Goal: Transaction & Acquisition: Purchase product/service

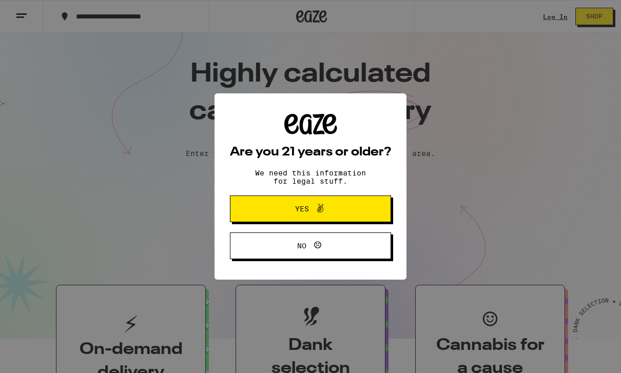
click at [351, 207] on button "Yes" at bounding box center [310, 208] width 161 height 27
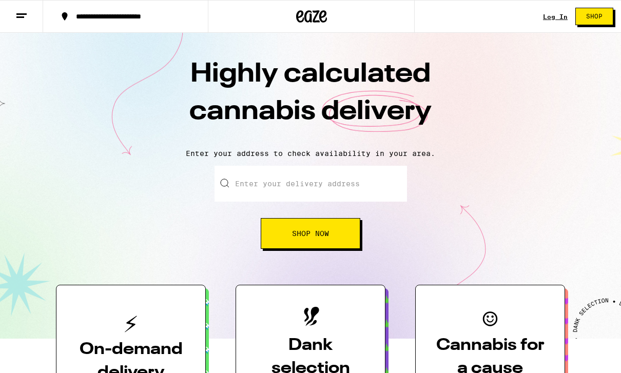
click at [550, 20] on link "Log In" at bounding box center [555, 16] width 25 height 7
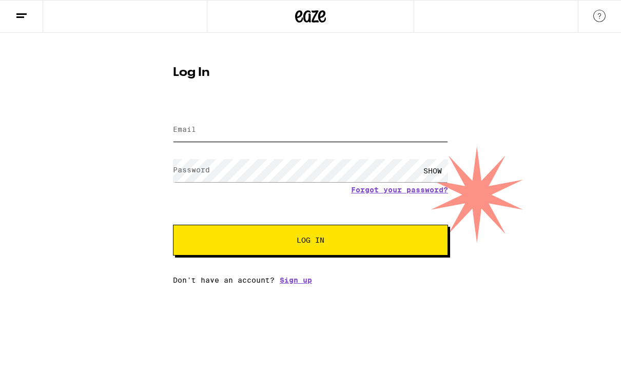
click at [368, 129] on input "Email" at bounding box center [310, 129] width 275 height 23
type input "[EMAIL_ADDRESS][DOMAIN_NAME]"
click at [310, 242] on button "Log In" at bounding box center [310, 240] width 275 height 31
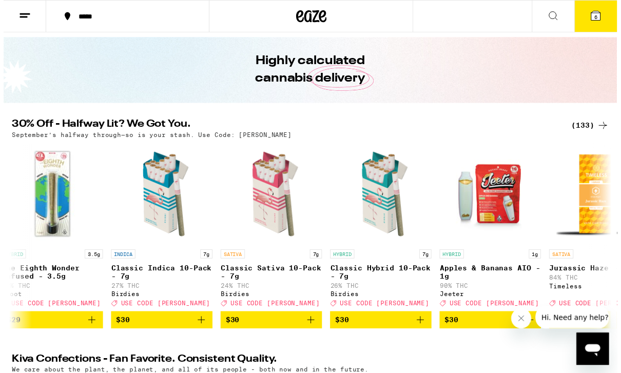
scroll to position [32, 0]
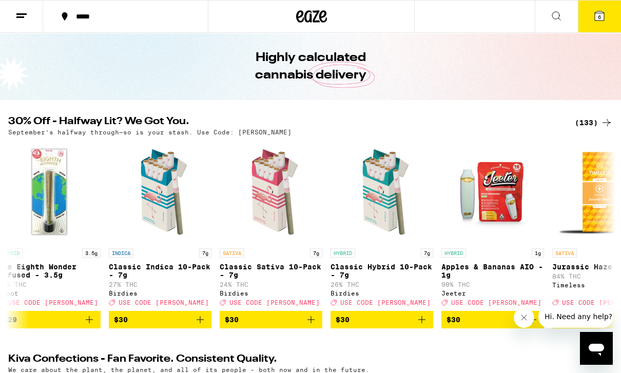
click at [430, 328] on button "$30" at bounding box center [381, 319] width 103 height 17
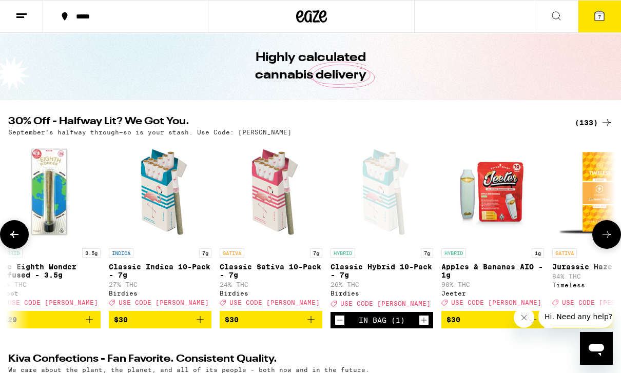
click at [606, 14] on button "7" at bounding box center [599, 17] width 43 height 32
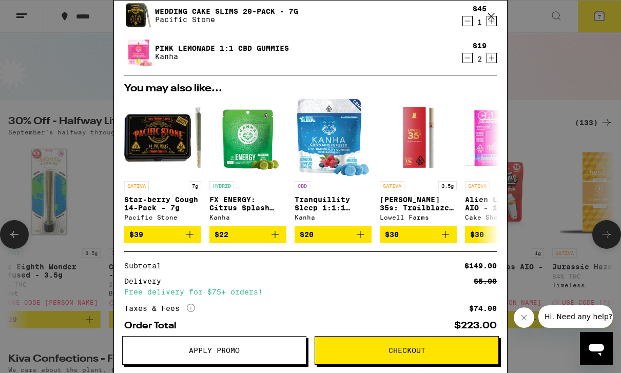
scroll to position [174, 0]
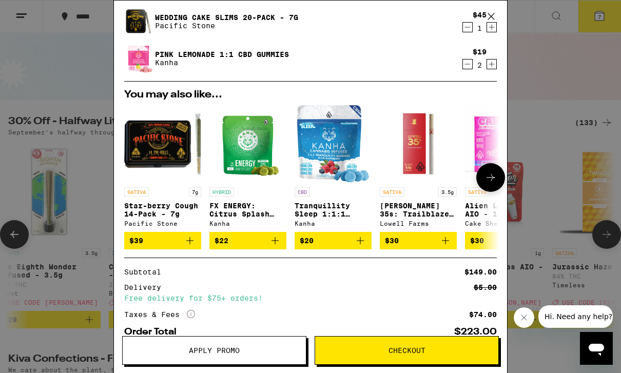
click at [174, 350] on span "Apply Promo" at bounding box center [214, 350] width 183 height 7
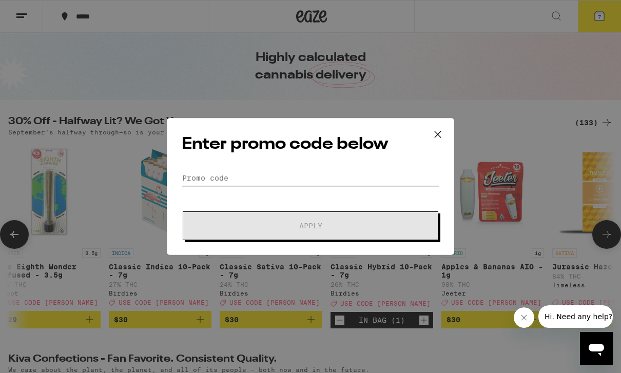
click at [201, 182] on input "Promo Code" at bounding box center [311, 177] width 258 height 15
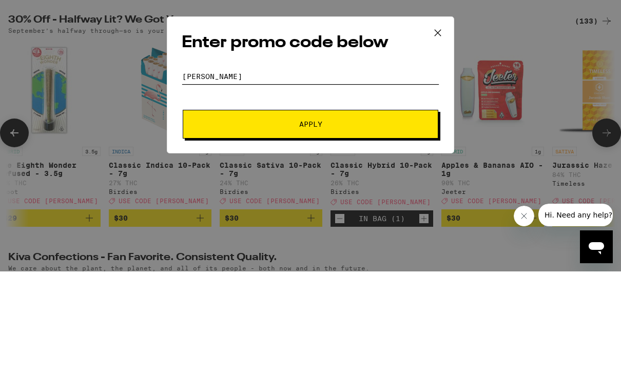
type input "[PERSON_NAME]"
click at [414, 211] on button "Apply" at bounding box center [310, 225] width 255 height 29
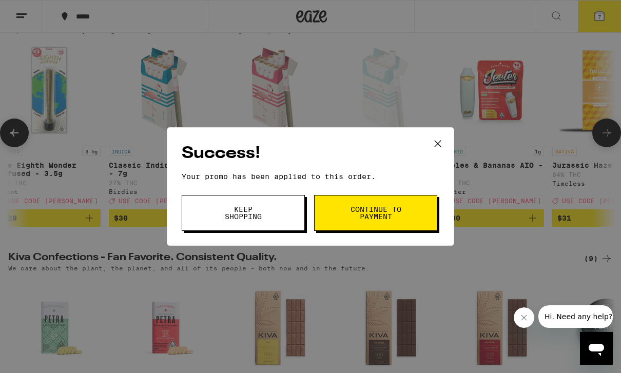
click at [213, 209] on button "Keep Shopping" at bounding box center [243, 213] width 123 height 36
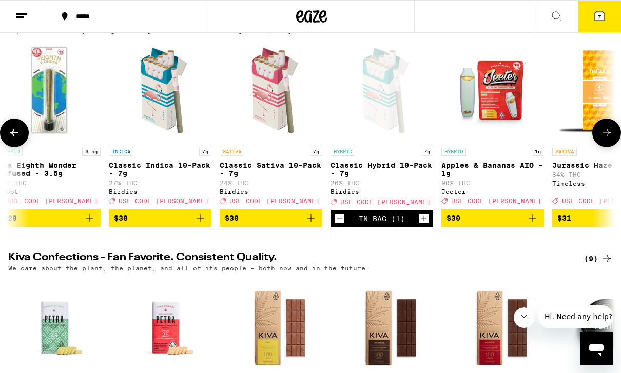
click at [607, 17] on button "7" at bounding box center [599, 17] width 43 height 32
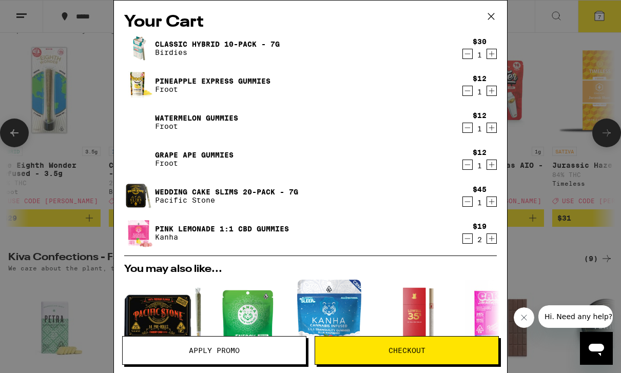
click at [468, 201] on icon "Decrement" at bounding box center [467, 201] width 9 height 12
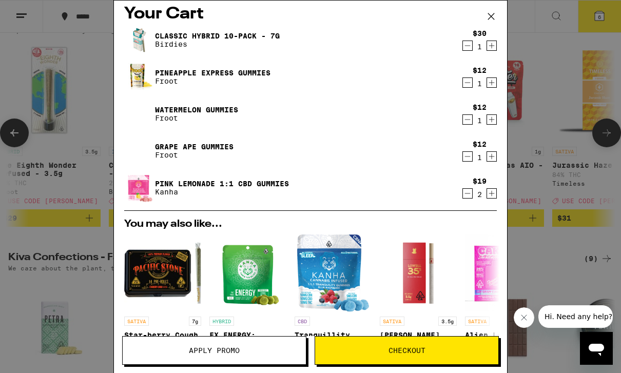
scroll to position [7, 0]
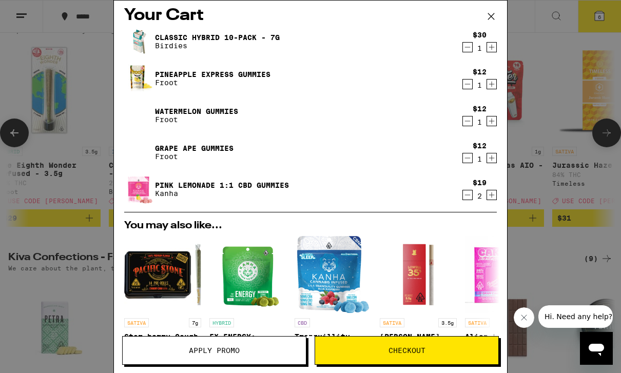
click at [468, 196] on icon "Decrement" at bounding box center [467, 195] width 9 height 12
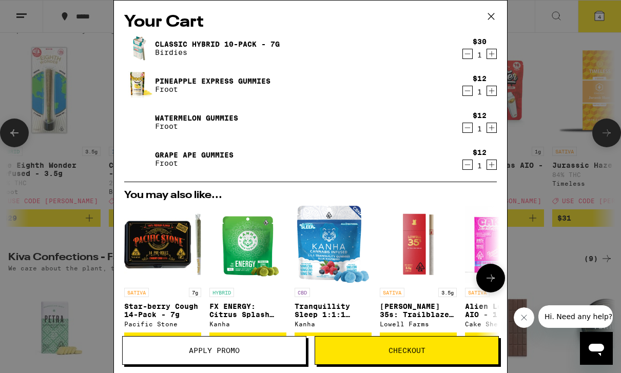
scroll to position [0, 0]
click at [470, 91] on icon "Decrement" at bounding box center [467, 91] width 9 height 12
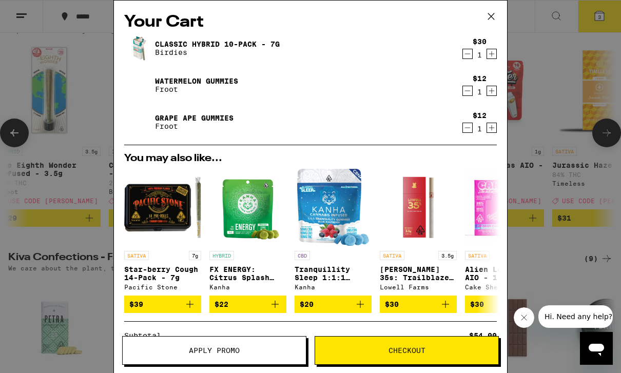
click at [575, 180] on div "Your Cart Classic Hybrid 10-Pack - 7g Birdies $30 1 Watermelon Gummies Froot $1…" at bounding box center [310, 186] width 621 height 373
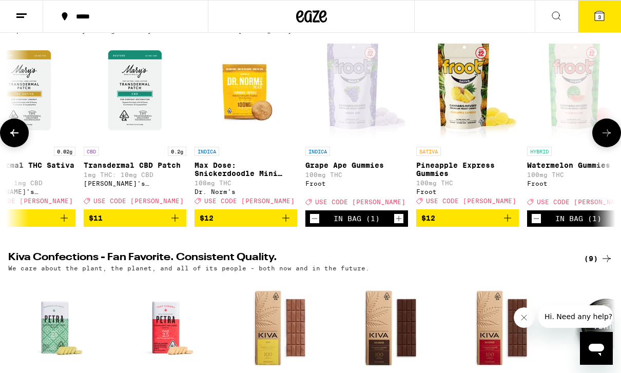
scroll to position [0, 3264]
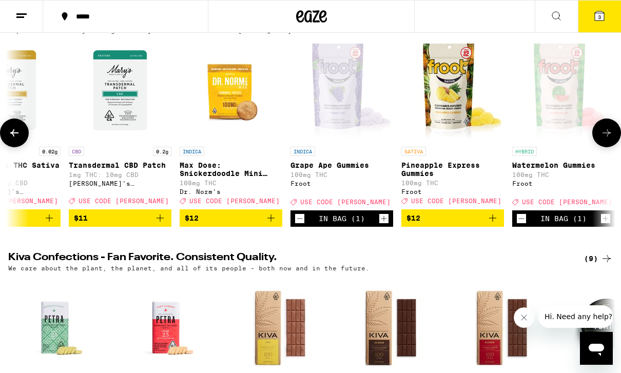
click at [492, 222] on icon "Add to bag" at bounding box center [492, 217] width 7 height 7
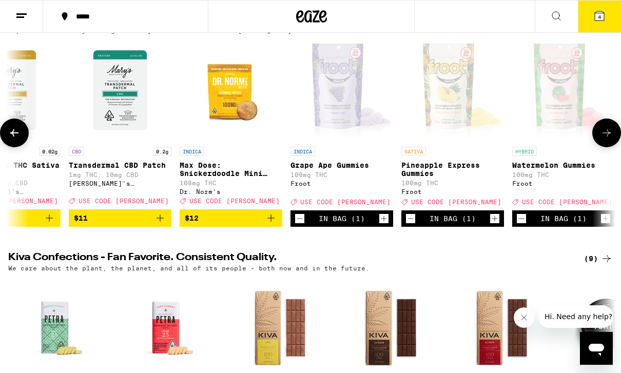
click at [495, 225] on icon "Increment" at bounding box center [494, 218] width 9 height 12
click at [602, 15] on icon at bounding box center [599, 15] width 9 height 9
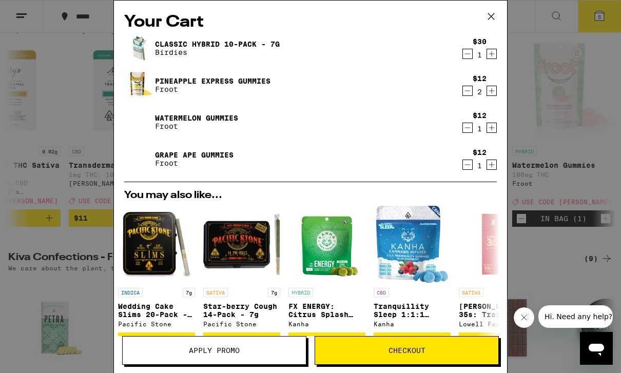
click at [492, 126] on icon "Increment" at bounding box center [491, 128] width 9 height 12
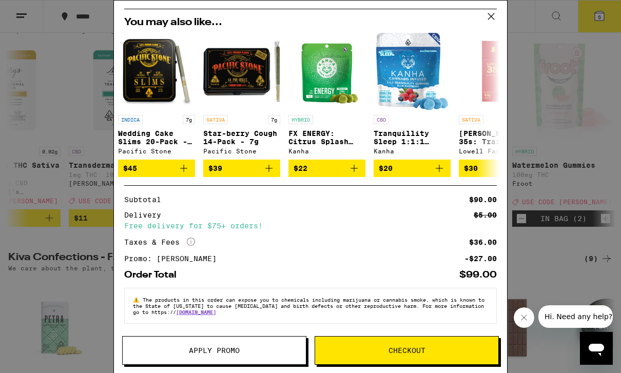
scroll to position [184, 0]
click at [465, 349] on span "Checkout" at bounding box center [406, 350] width 183 height 7
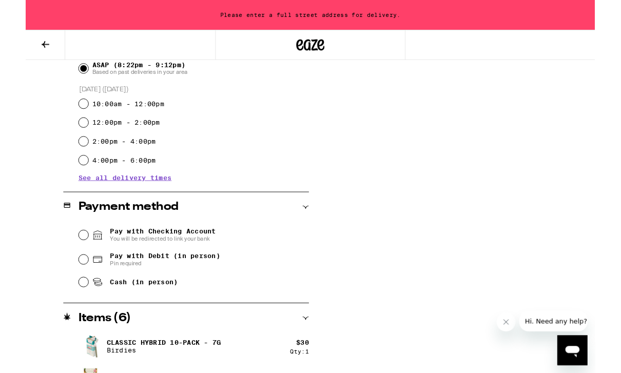
click at [64, 311] on input "Cash (in person)" at bounding box center [63, 308] width 10 height 10
radio input "true"
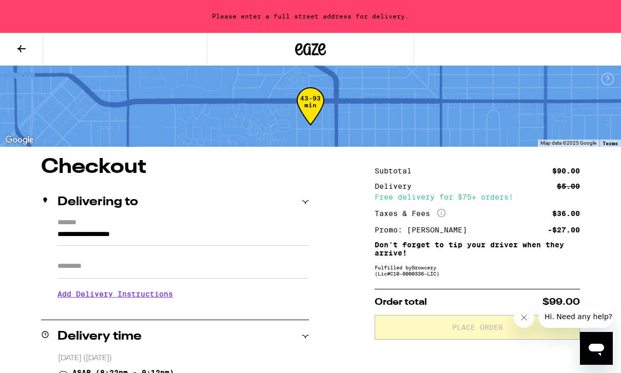
click at [64, 235] on input "**********" at bounding box center [182, 236] width 251 height 17
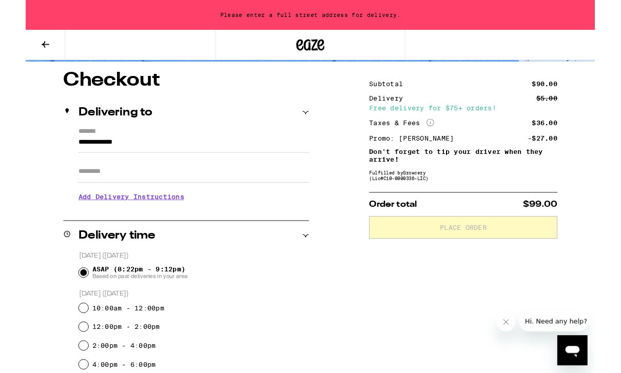
scroll to position [80, 0]
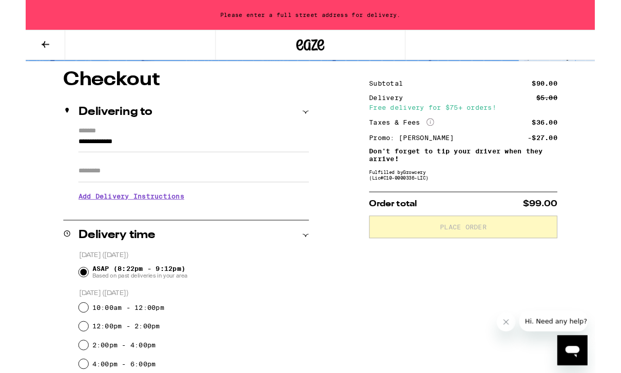
click at [148, 164] on input "**********" at bounding box center [182, 157] width 251 height 17
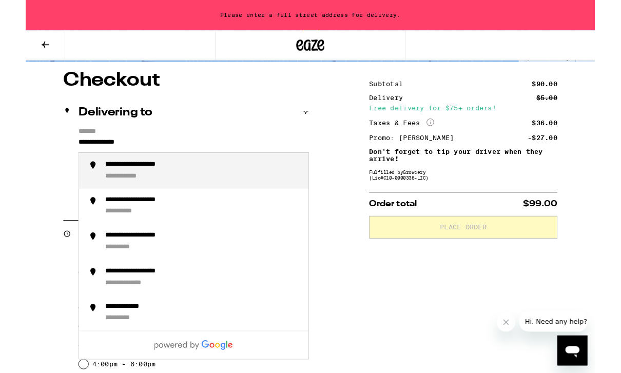
click at [99, 183] on div "**********" at bounding box center [135, 180] width 97 height 10
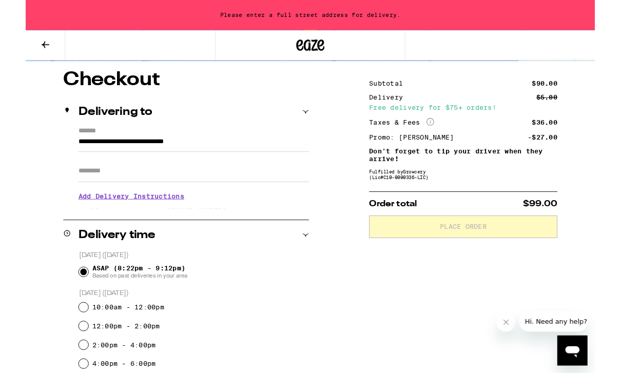
type input "**********"
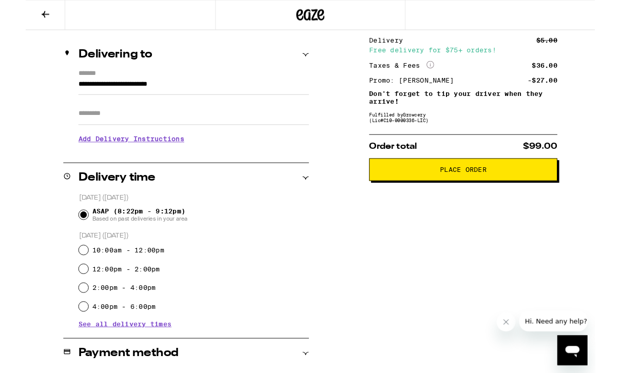
scroll to position [110, 0]
click at [566, 188] on span "Place Order" at bounding box center [477, 184] width 188 height 7
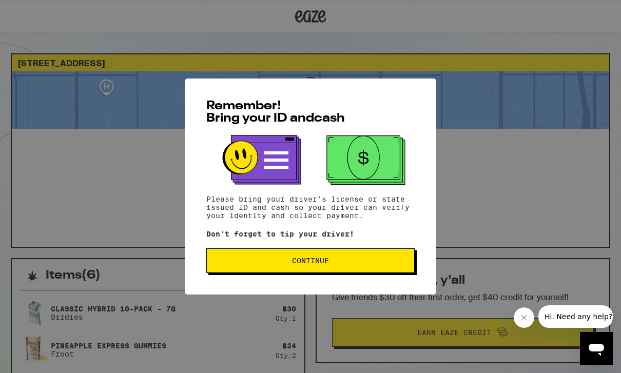
click at [399, 267] on button "Continue" at bounding box center [310, 260] width 208 height 25
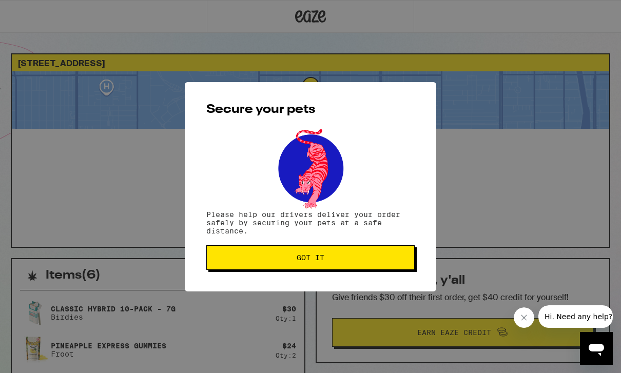
click at [381, 261] on span "Got it" at bounding box center [310, 257] width 191 height 7
